Goal: Find specific fact: Find specific fact

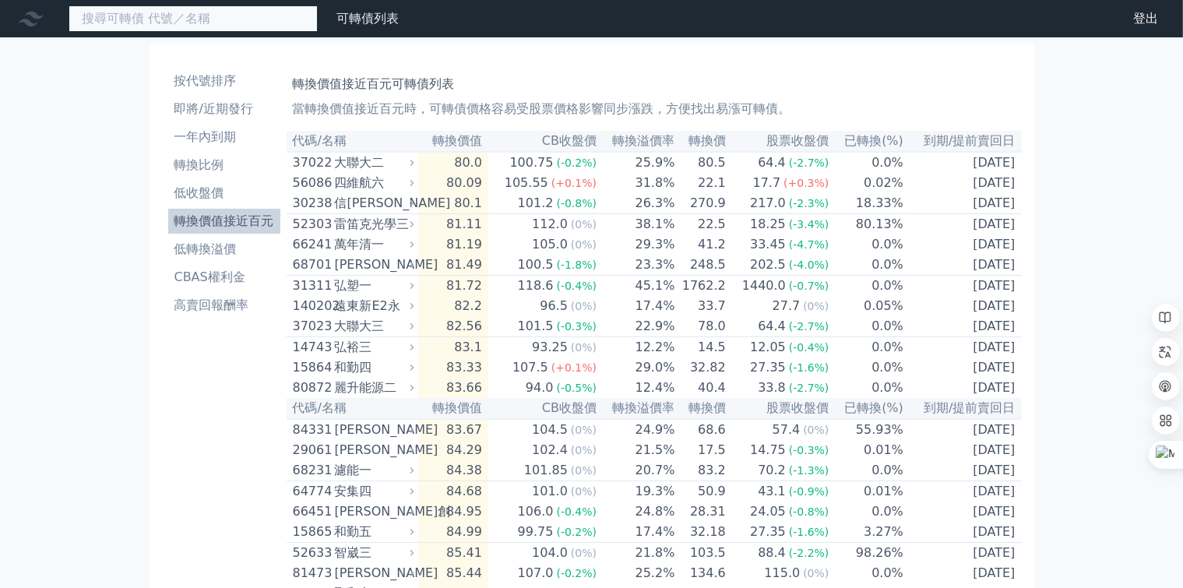
click at [123, 17] on input at bounding box center [193, 18] width 249 height 26
paste input "36535"
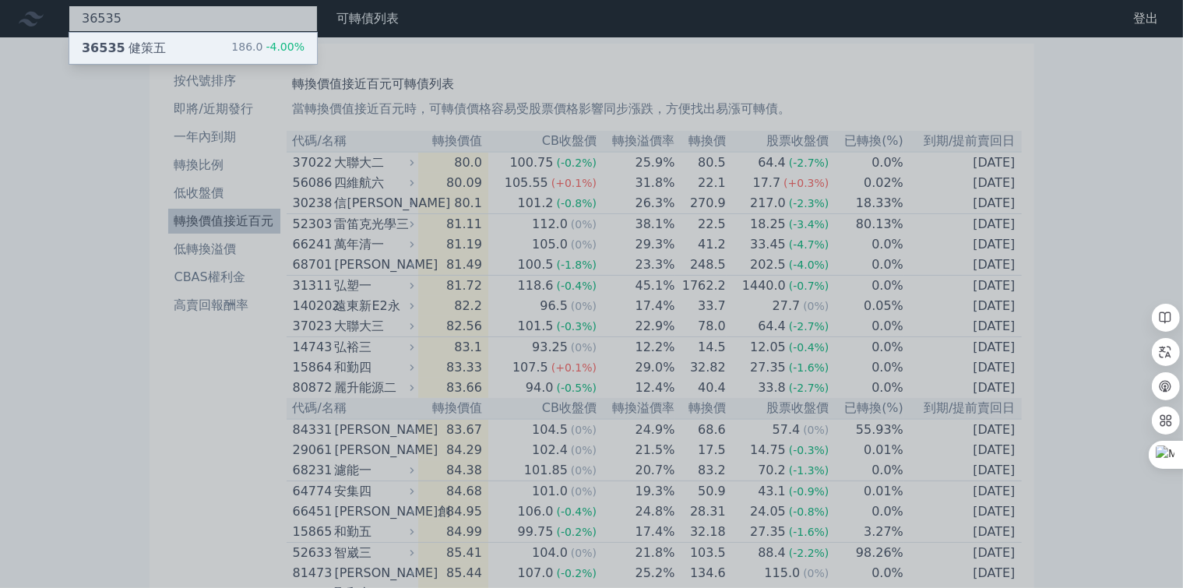
type input "36535"
click at [100, 53] on div "36535 健策五" at bounding box center [124, 48] width 84 height 19
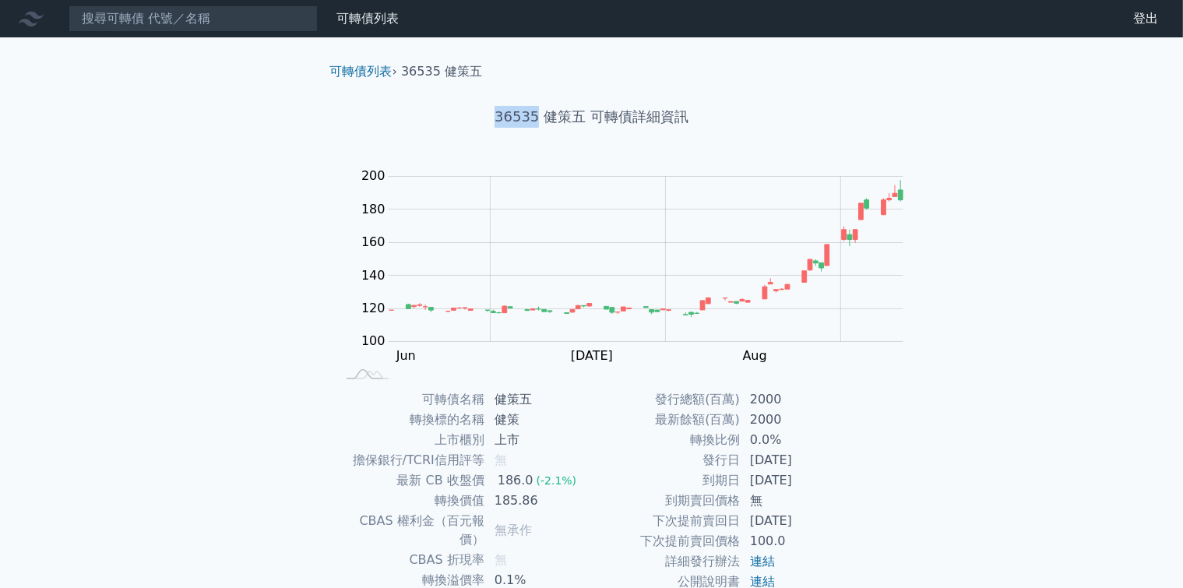
drag, startPoint x: 500, startPoint y: 114, endPoint x: 537, endPoint y: 114, distance: 36.6
click at [537, 114] on h1 "36535 健策五 可轉債詳細資訊" at bounding box center [592, 117] width 548 height 22
copy h1 "36535"
drag, startPoint x: 545, startPoint y: 118, endPoint x: 581, endPoint y: 115, distance: 36.0
click at [581, 115] on h1 "36535 健策五 可轉債詳細資訊" at bounding box center [592, 117] width 548 height 22
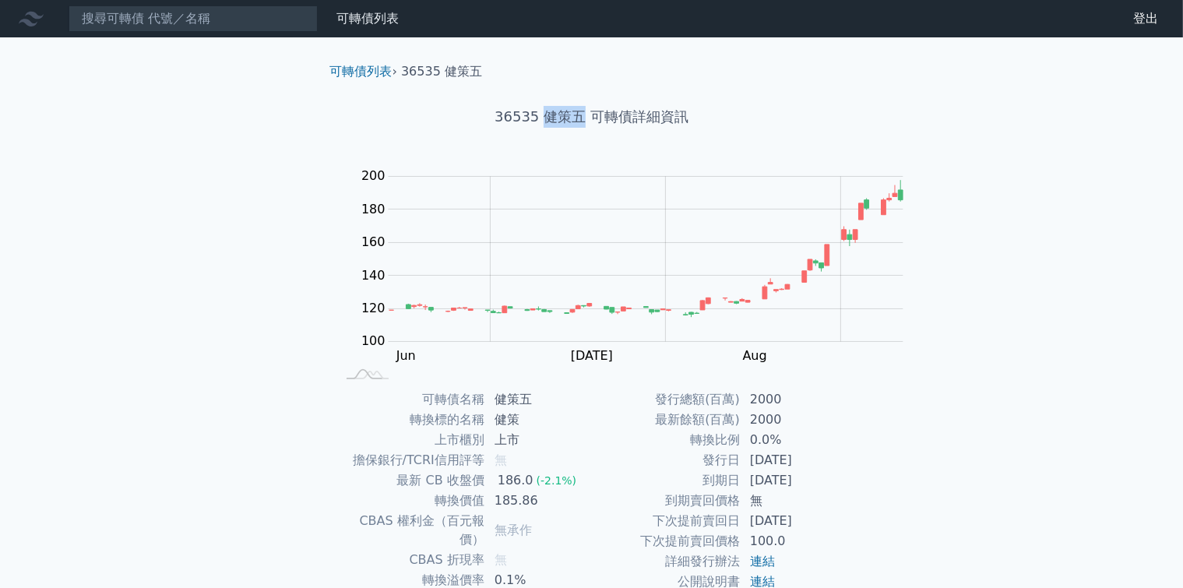
copy h1 "健策五"
